Goal: Find specific page/section: Find specific page/section

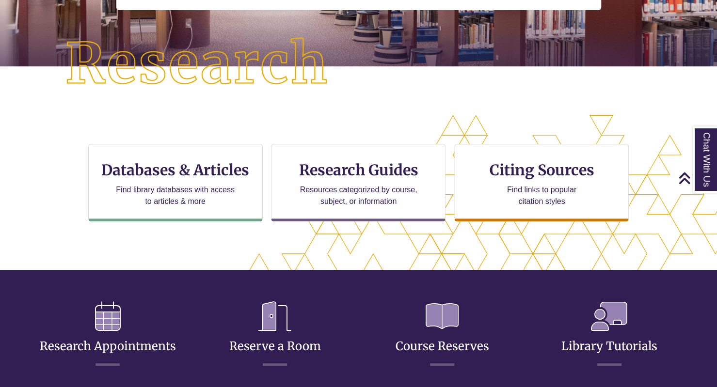
scroll to position [219, 0]
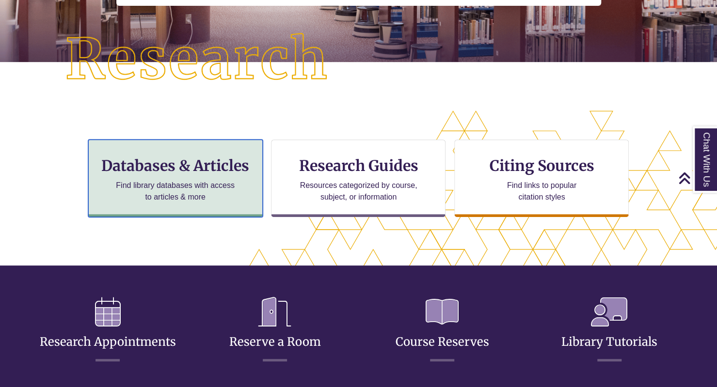
click at [149, 187] on p "Find library databases with access to articles & more" at bounding box center [175, 191] width 126 height 23
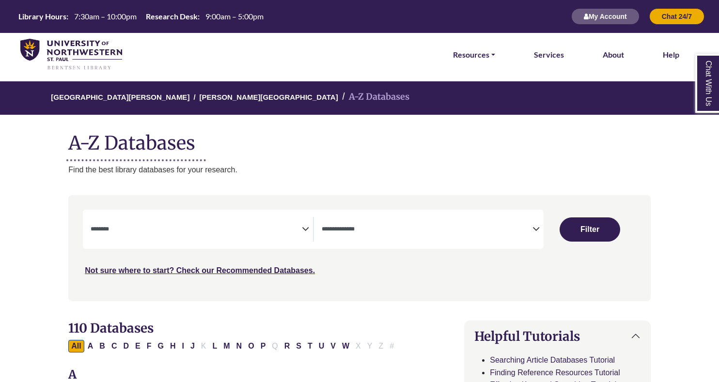
select select "Database Subject Filter"
select select "Database Types Filter"
click at [482, 49] on link "Resources" at bounding box center [474, 54] width 42 height 13
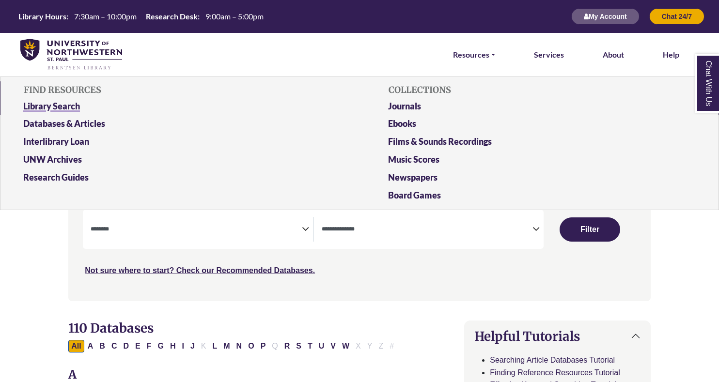
click at [66, 110] on link "Library Search" at bounding box center [177, 108] width 322 height 18
